Goal: Find specific page/section: Find specific page/section

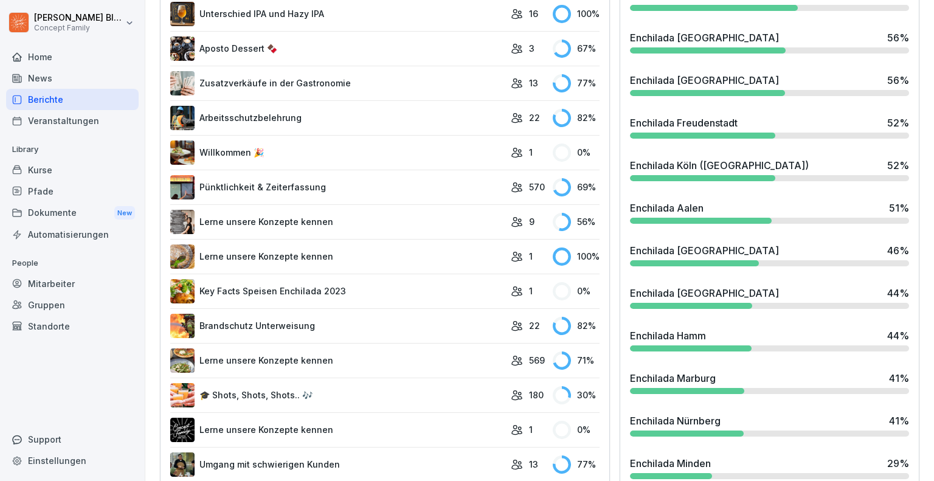
scroll to position [1026, 0]
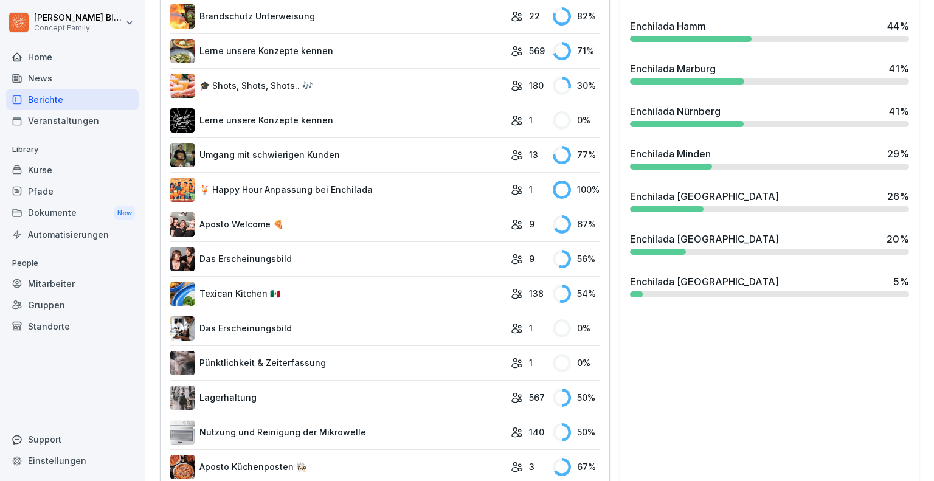
click at [722, 206] on div at bounding box center [769, 209] width 279 height 6
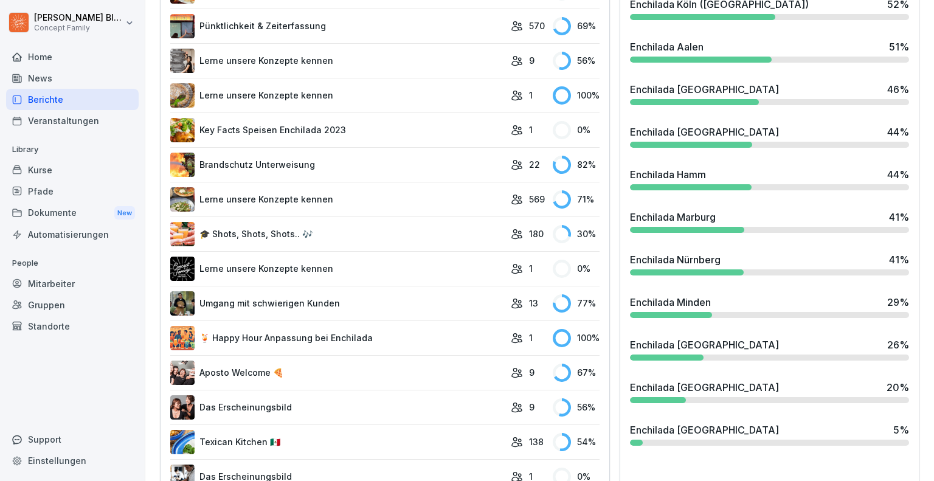
scroll to position [907, 0]
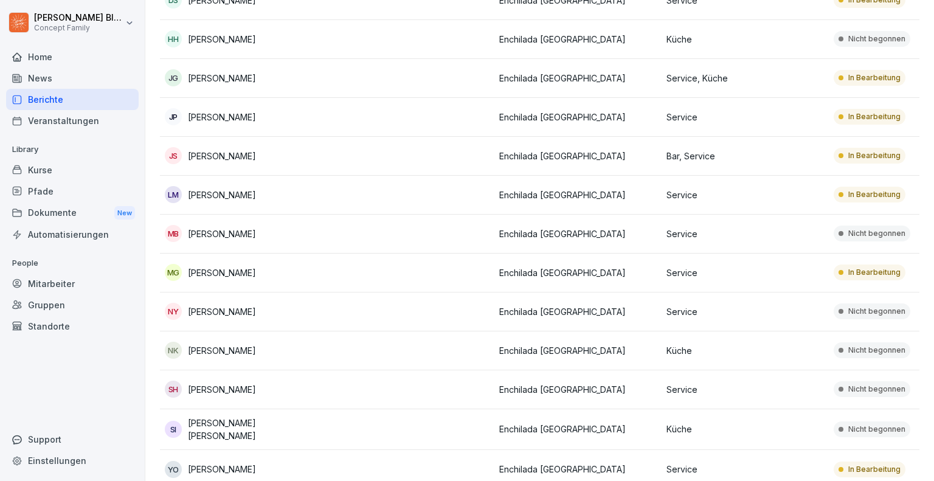
scroll to position [308, 0]
